Goal: Task Accomplishment & Management: Use online tool/utility

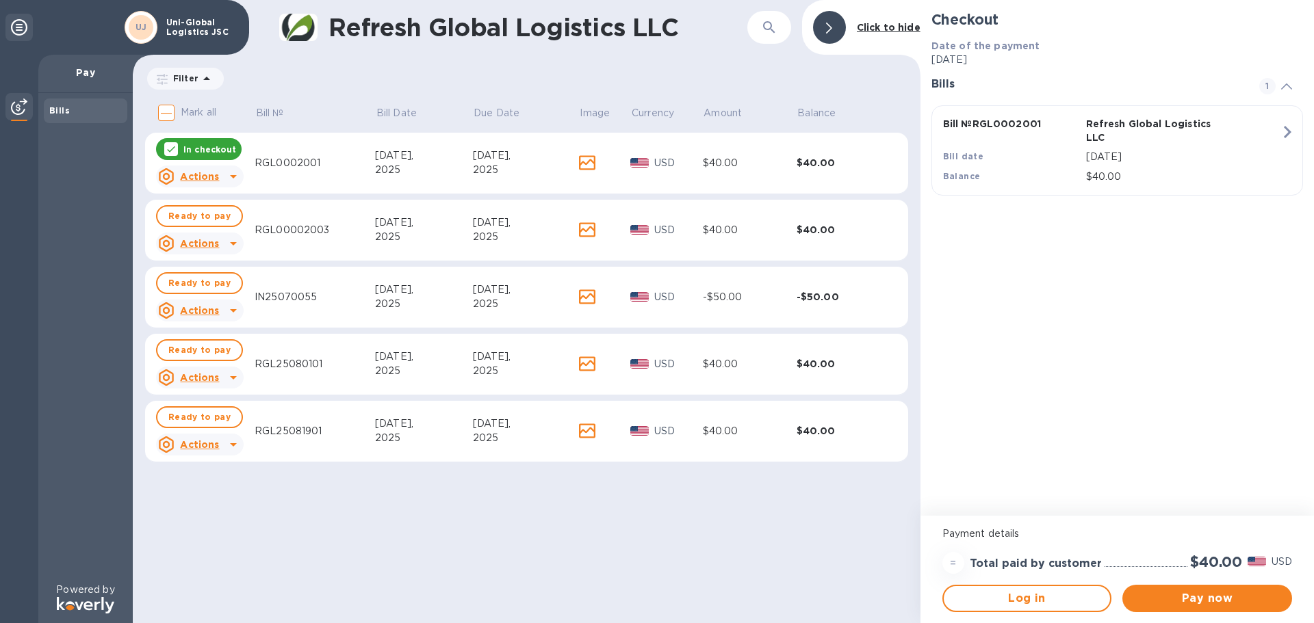
click at [209, 148] on p "In checkout" at bounding box center [209, 150] width 53 height 12
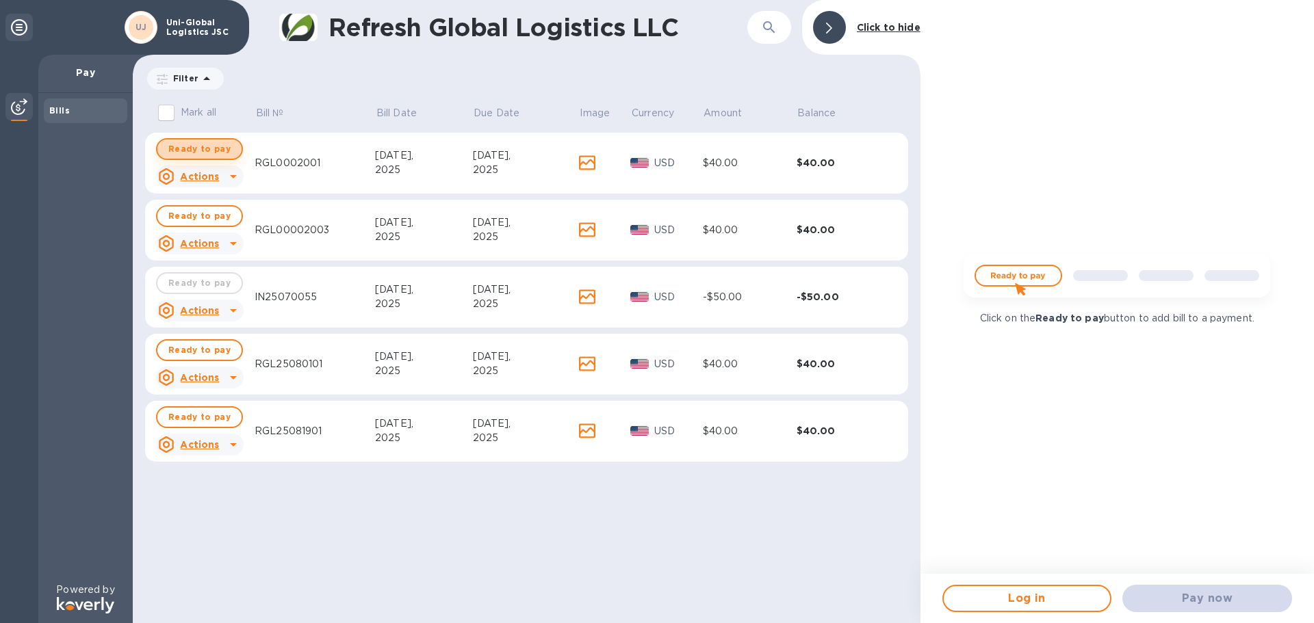
click at [204, 150] on span "Ready to pay" at bounding box center [199, 149] width 62 height 16
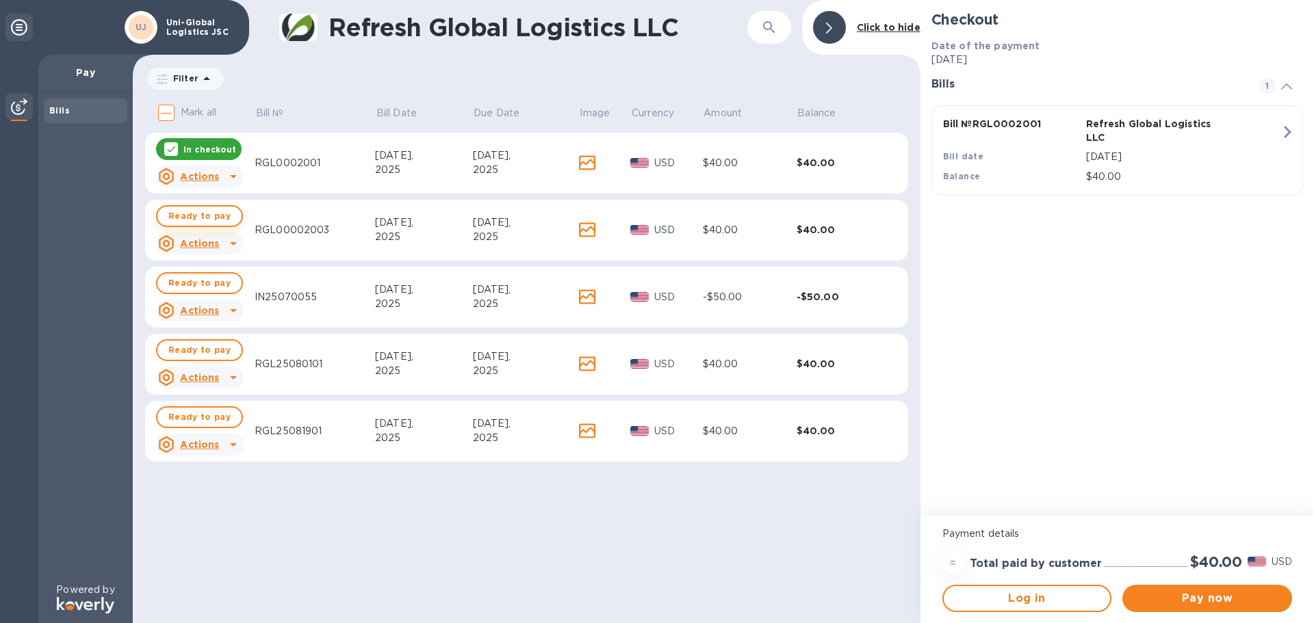
click at [201, 214] on span "Ready to pay" at bounding box center [199, 216] width 62 height 16
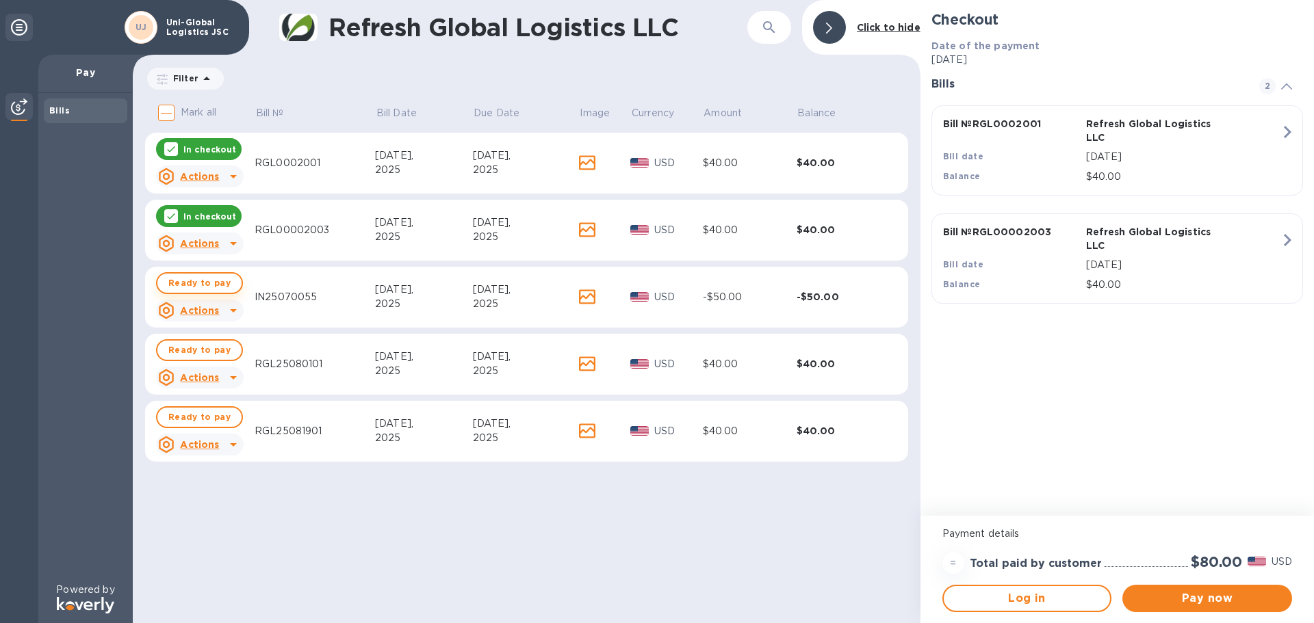
click at [196, 287] on span "Ready to pay" at bounding box center [199, 283] width 62 height 16
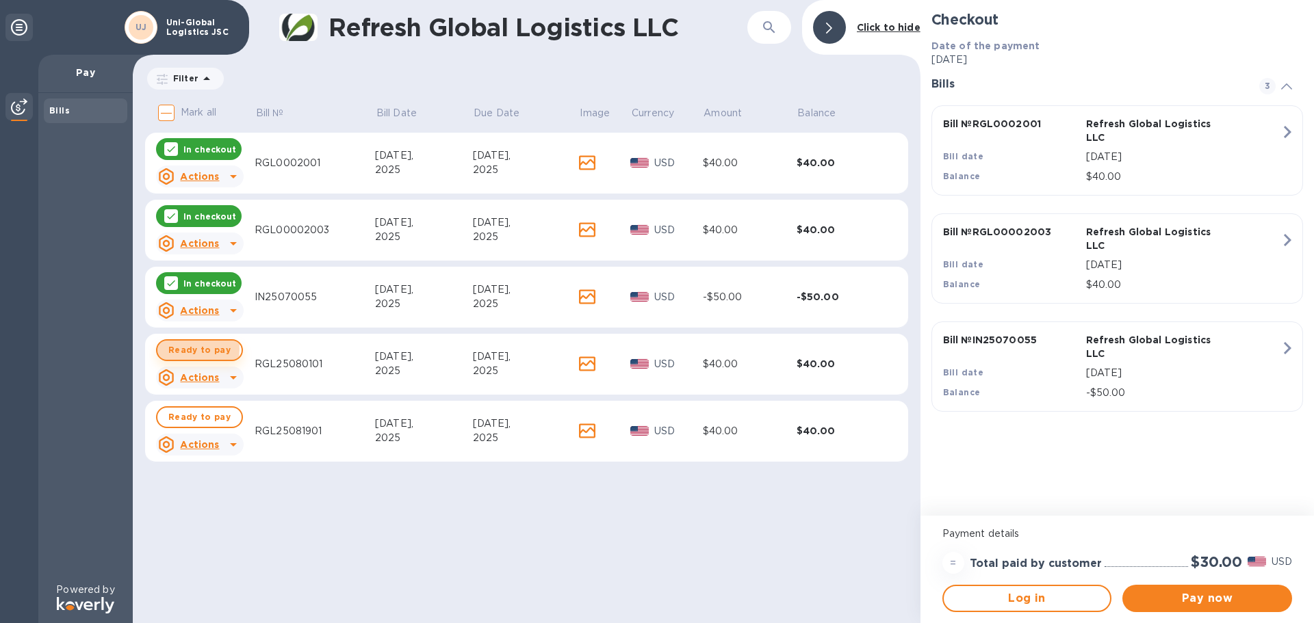
click at [196, 349] on span "Ready to pay" at bounding box center [199, 350] width 62 height 16
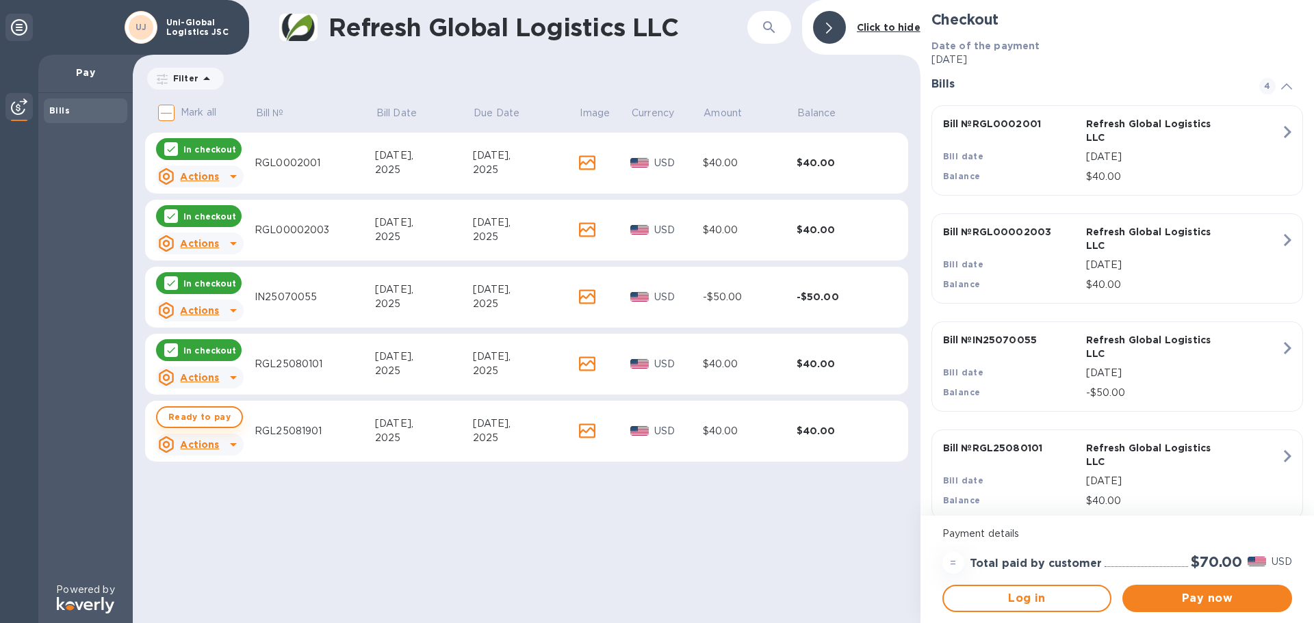
click at [200, 416] on span "Ready to pay" at bounding box center [199, 417] width 62 height 16
click at [211, 418] on p "In checkout" at bounding box center [209, 418] width 53 height 12
checkbox input "false"
click at [198, 350] on p "In checkout" at bounding box center [209, 351] width 53 height 12
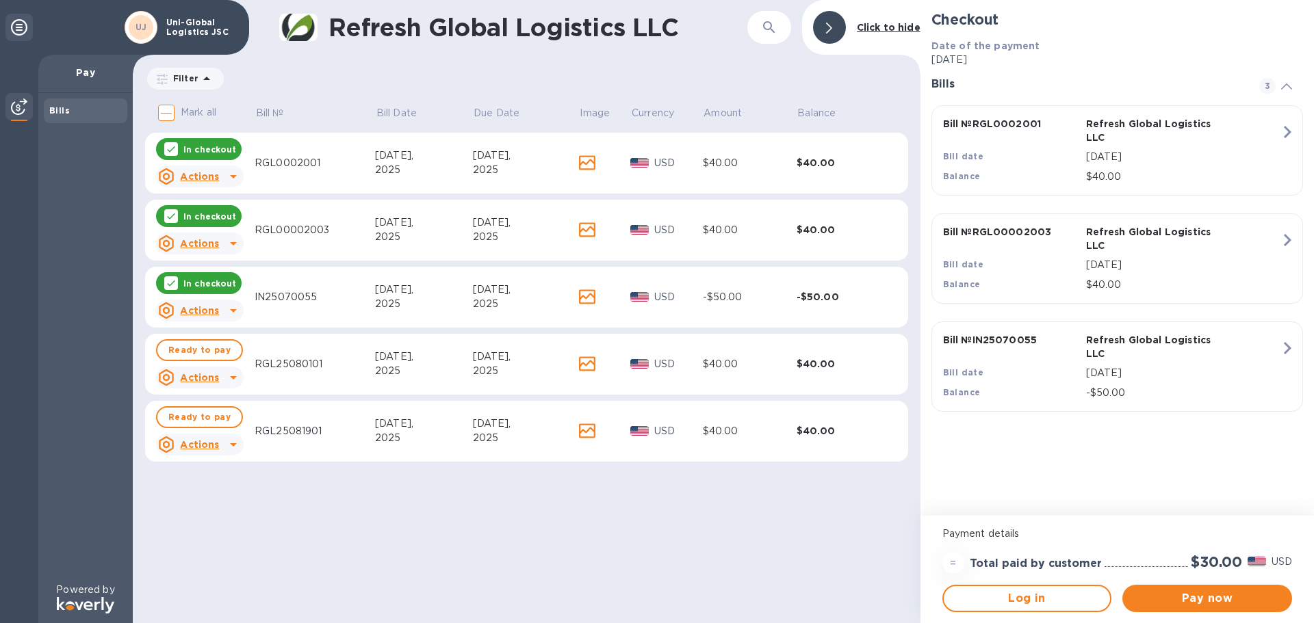
drag, startPoint x: 203, startPoint y: 286, endPoint x: 200, endPoint y: 246, distance: 40.5
click at [203, 284] on p "In checkout" at bounding box center [209, 284] width 53 height 12
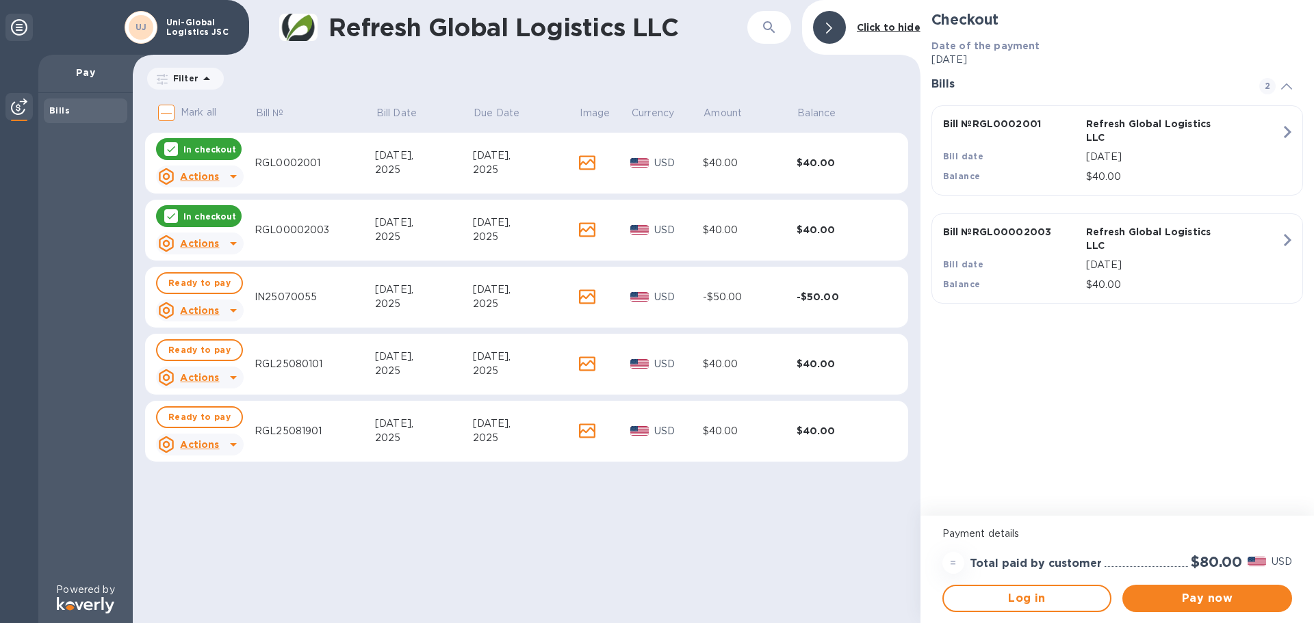
click at [202, 216] on p "In checkout" at bounding box center [209, 217] width 53 height 12
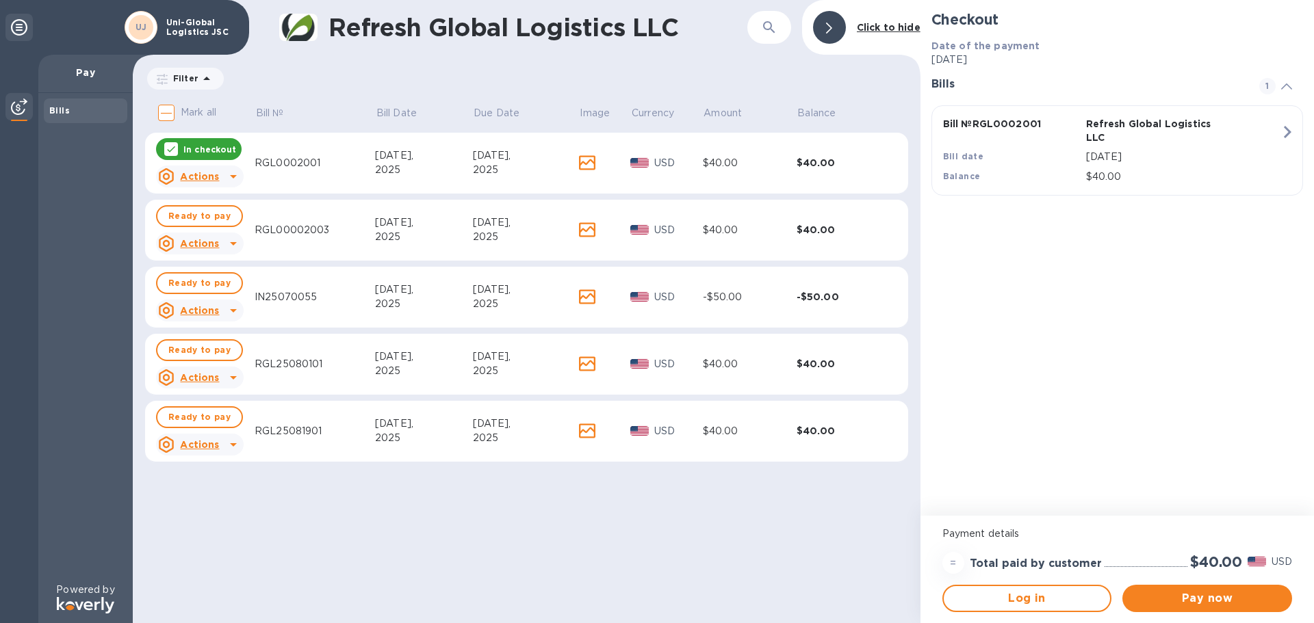
click at [204, 148] on p "In checkout" at bounding box center [209, 150] width 53 height 12
